Goal: Information Seeking & Learning: Check status

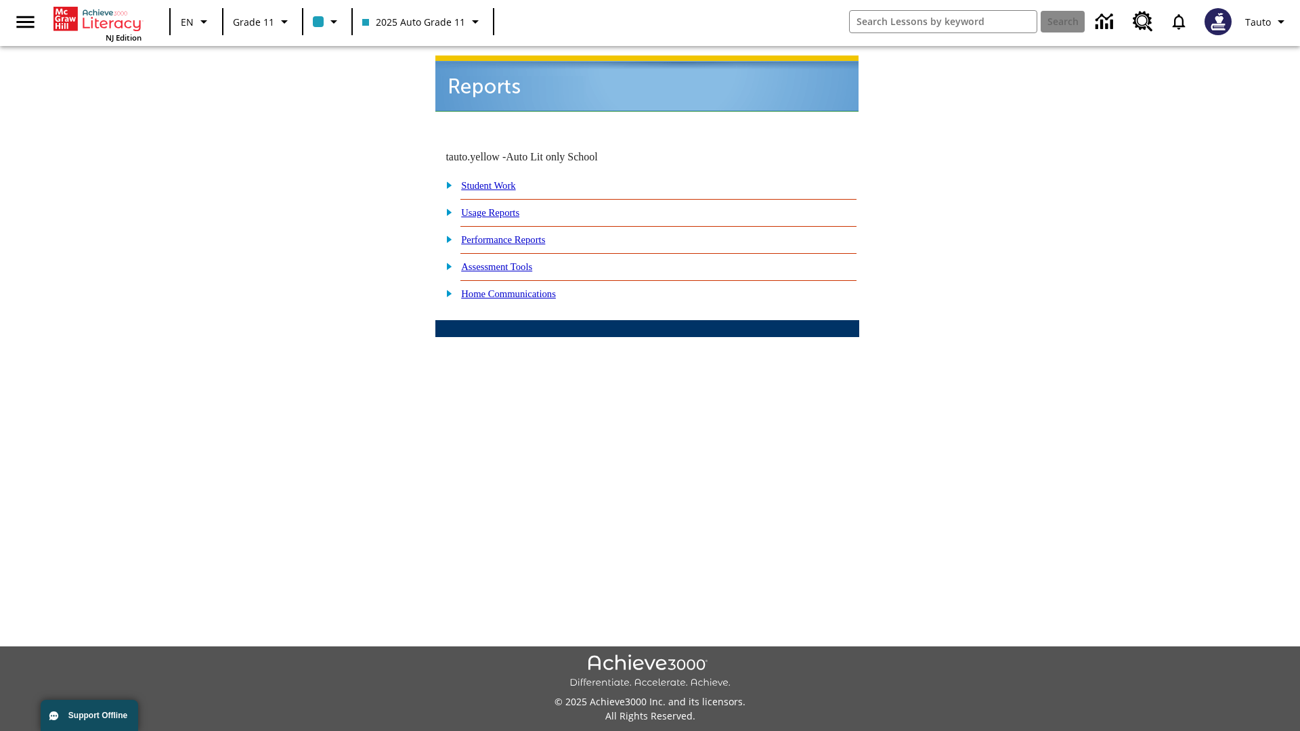
click at [500, 207] on link "Usage Reports" at bounding box center [490, 212] width 58 height 11
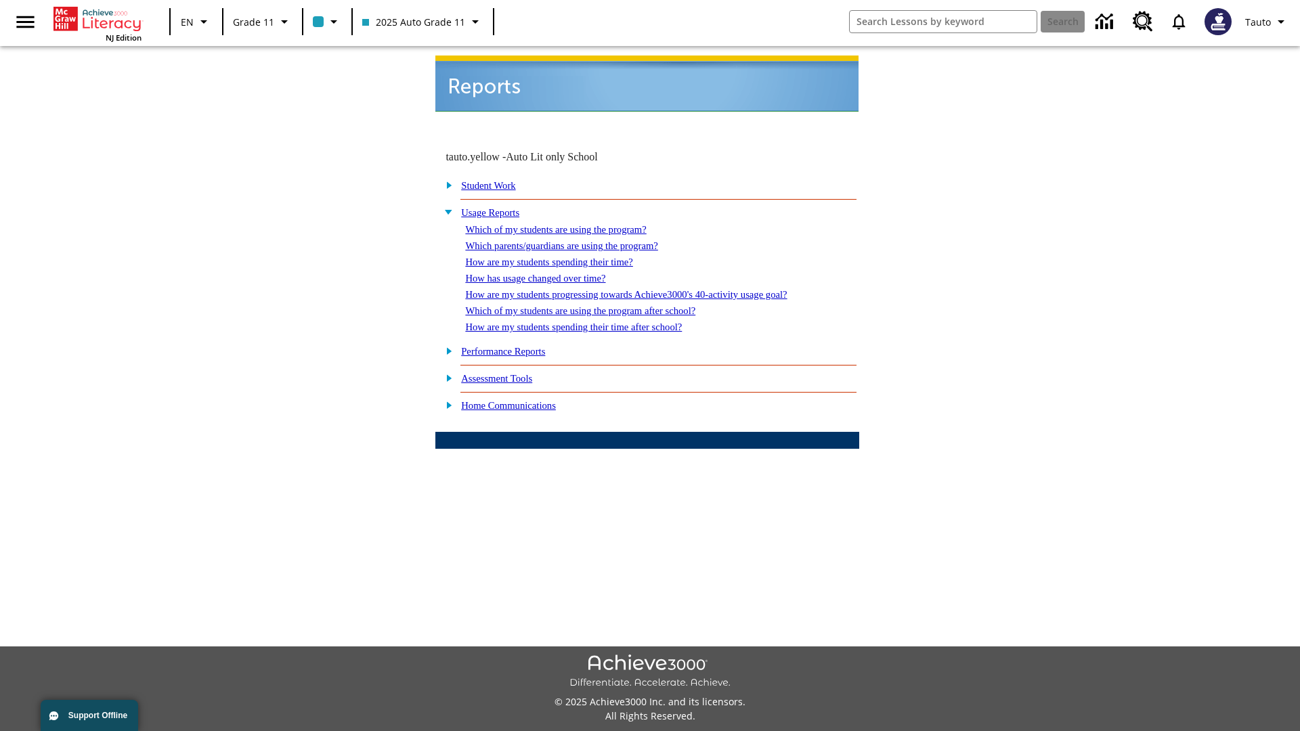
click at [569, 224] on link "Which of my students are using the program?" at bounding box center [555, 229] width 181 height 11
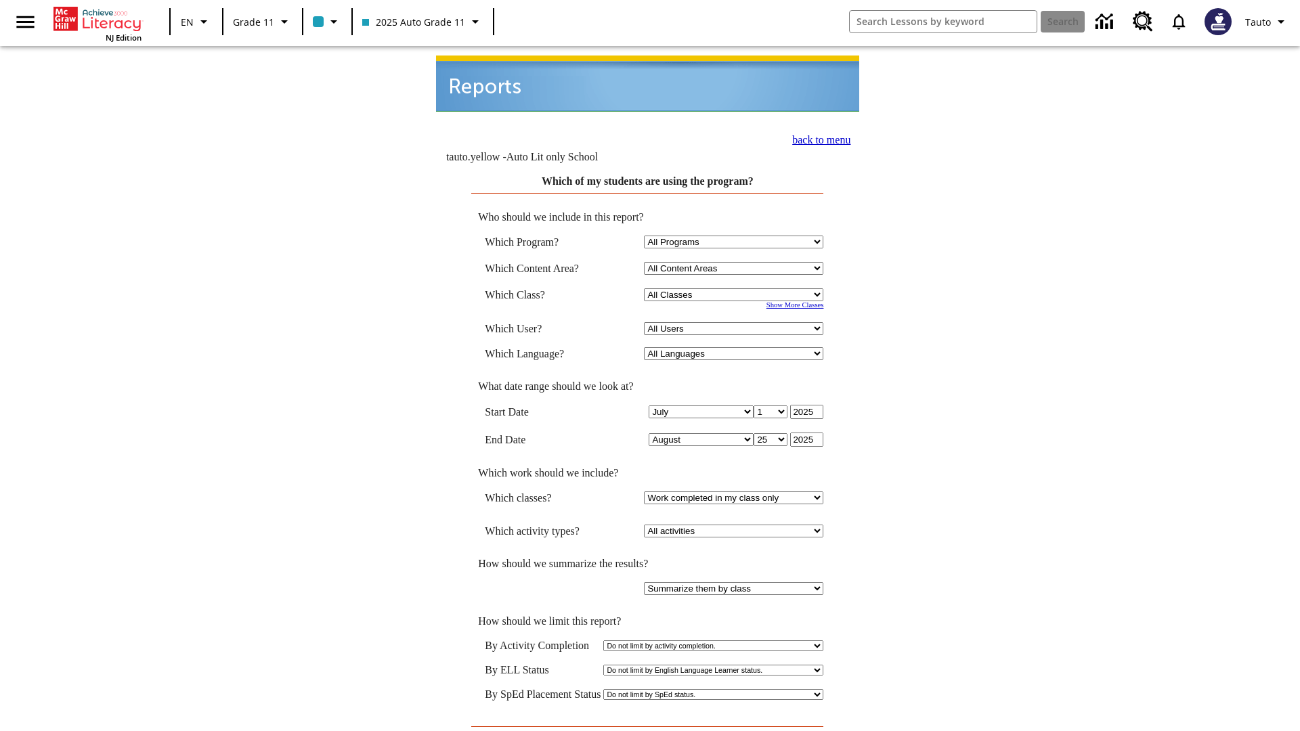
click at [647, 731] on input "View Report" at bounding box center [648, 740] width 65 height 15
click at [817, 134] on link "back to menu" at bounding box center [821, 140] width 58 height 12
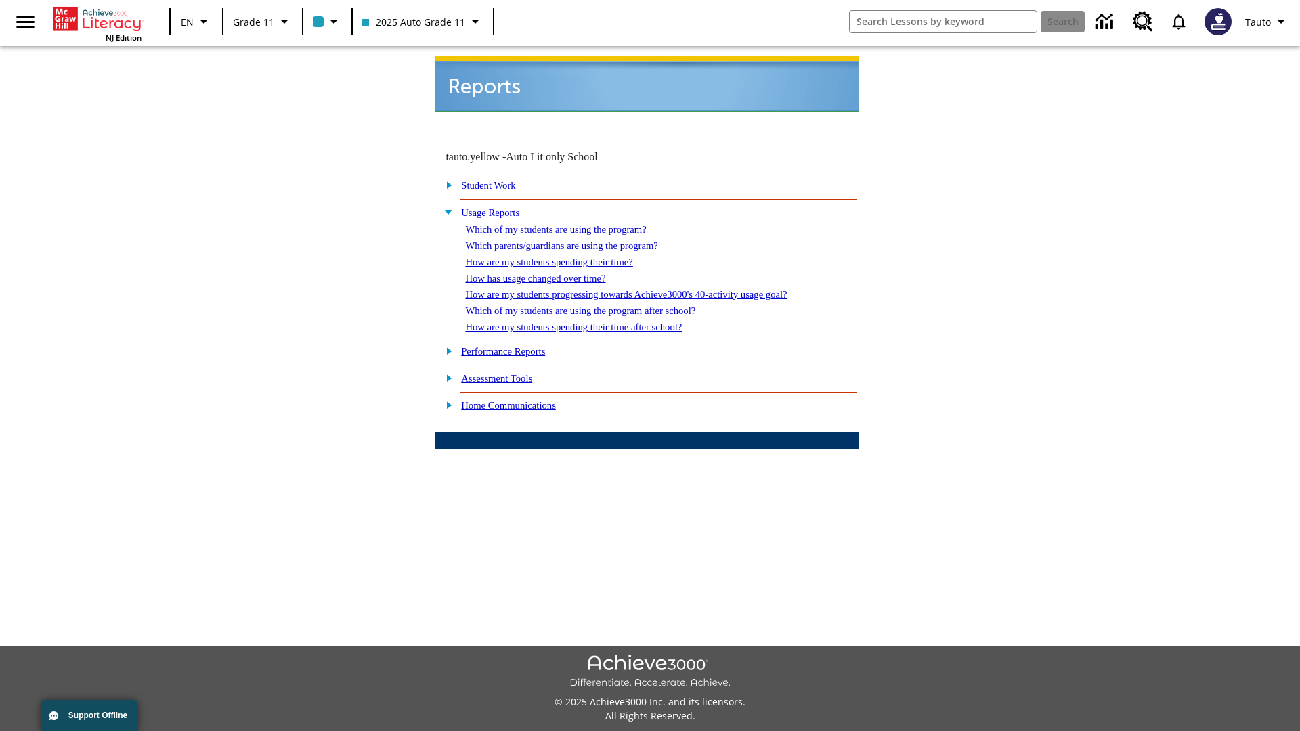
click at [561, 257] on link "How are my students spending their time?" at bounding box center [548, 262] width 167 height 11
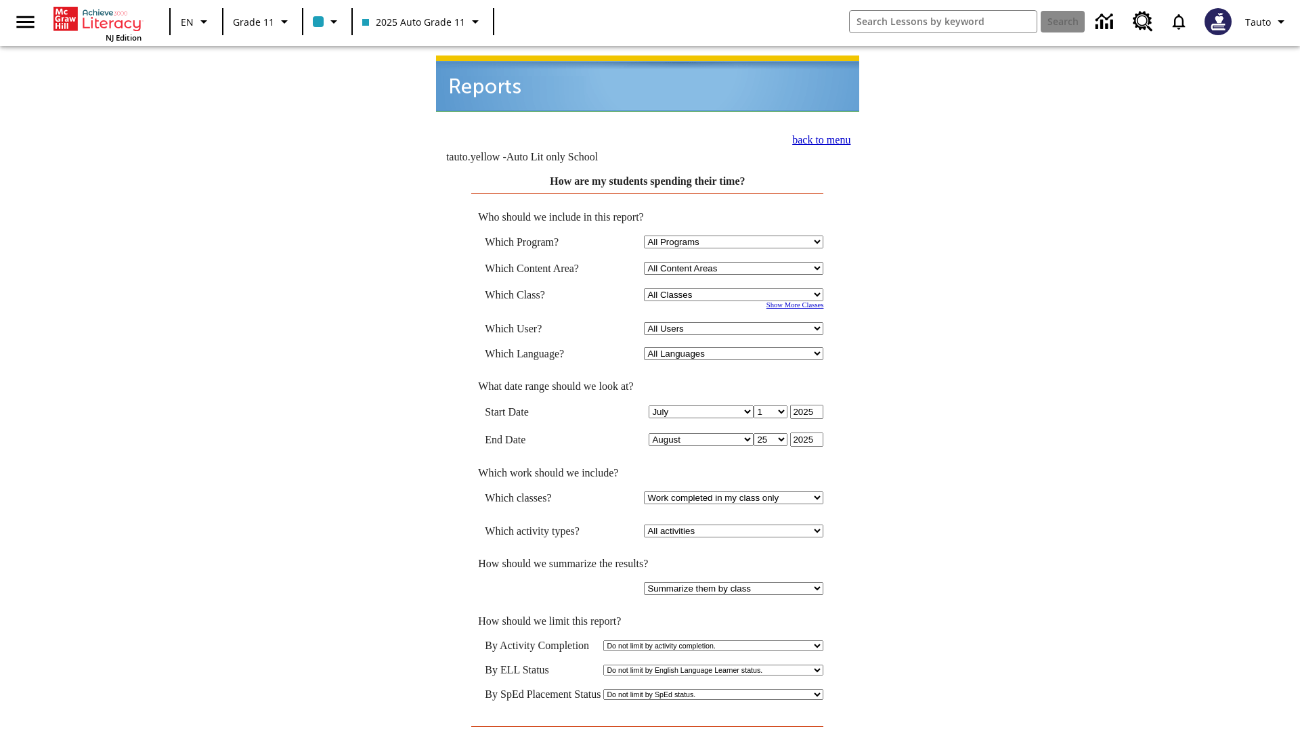
click at [817, 134] on link "back to menu" at bounding box center [821, 140] width 58 height 12
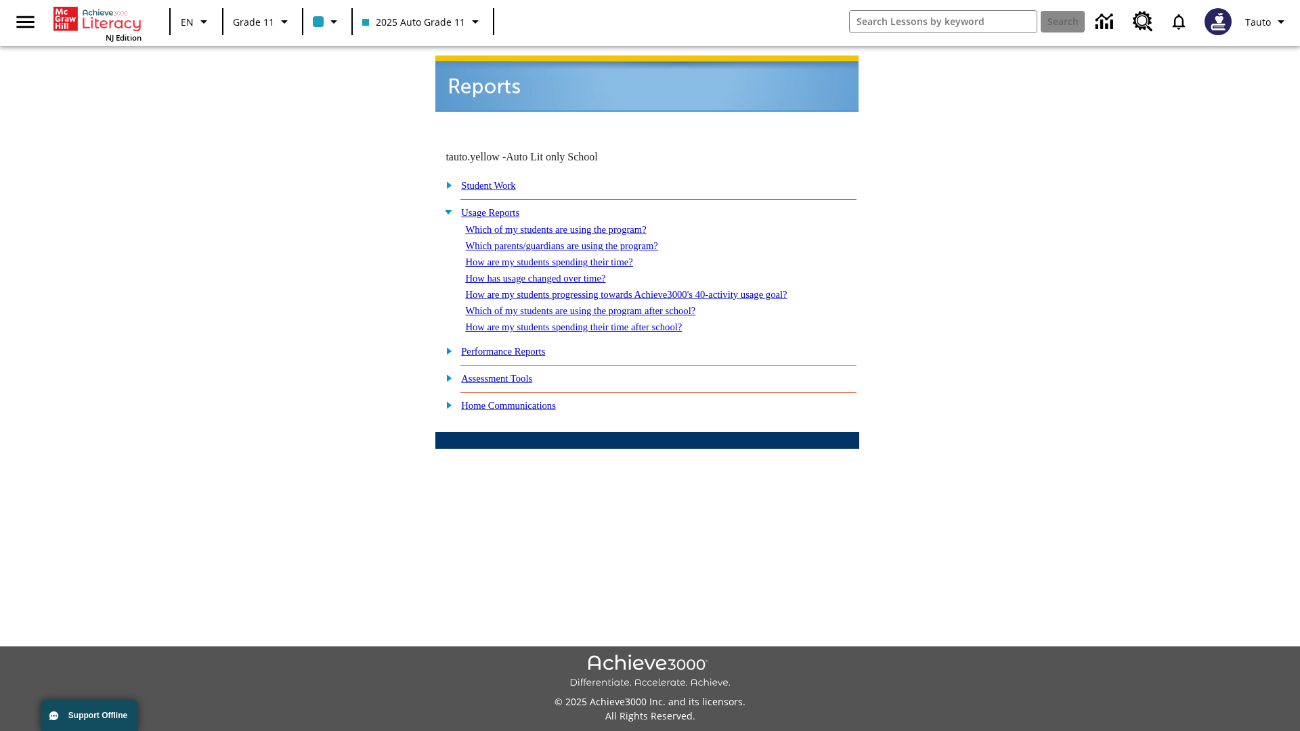
click at [589, 322] on link "How are my students spending their time after school?" at bounding box center [573, 327] width 217 height 11
